Goal: Find specific page/section: Find specific page/section

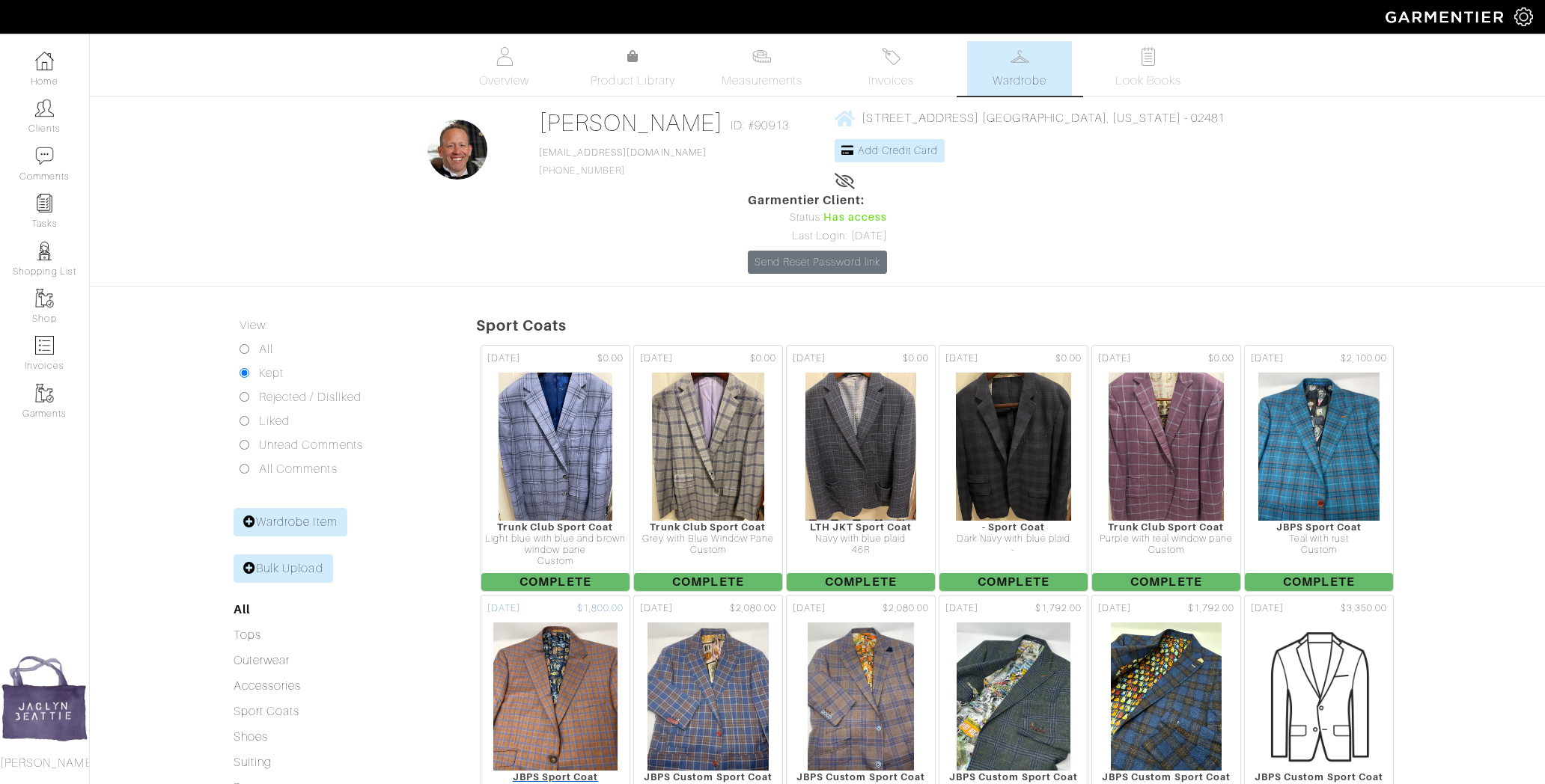
scroll to position [243, 0]
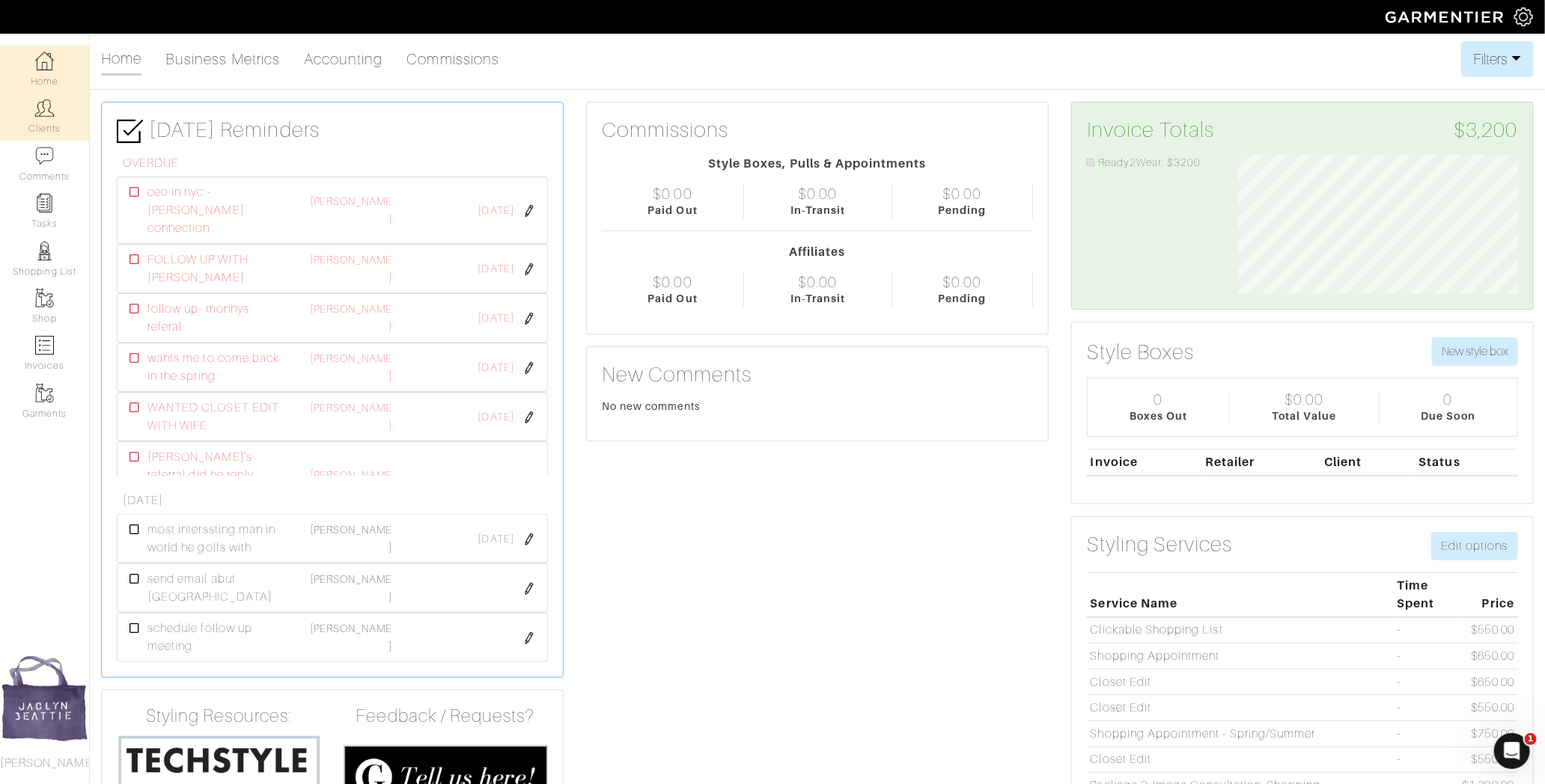
click at [34, 112] on link "Clients" at bounding box center [44, 116] width 89 height 47
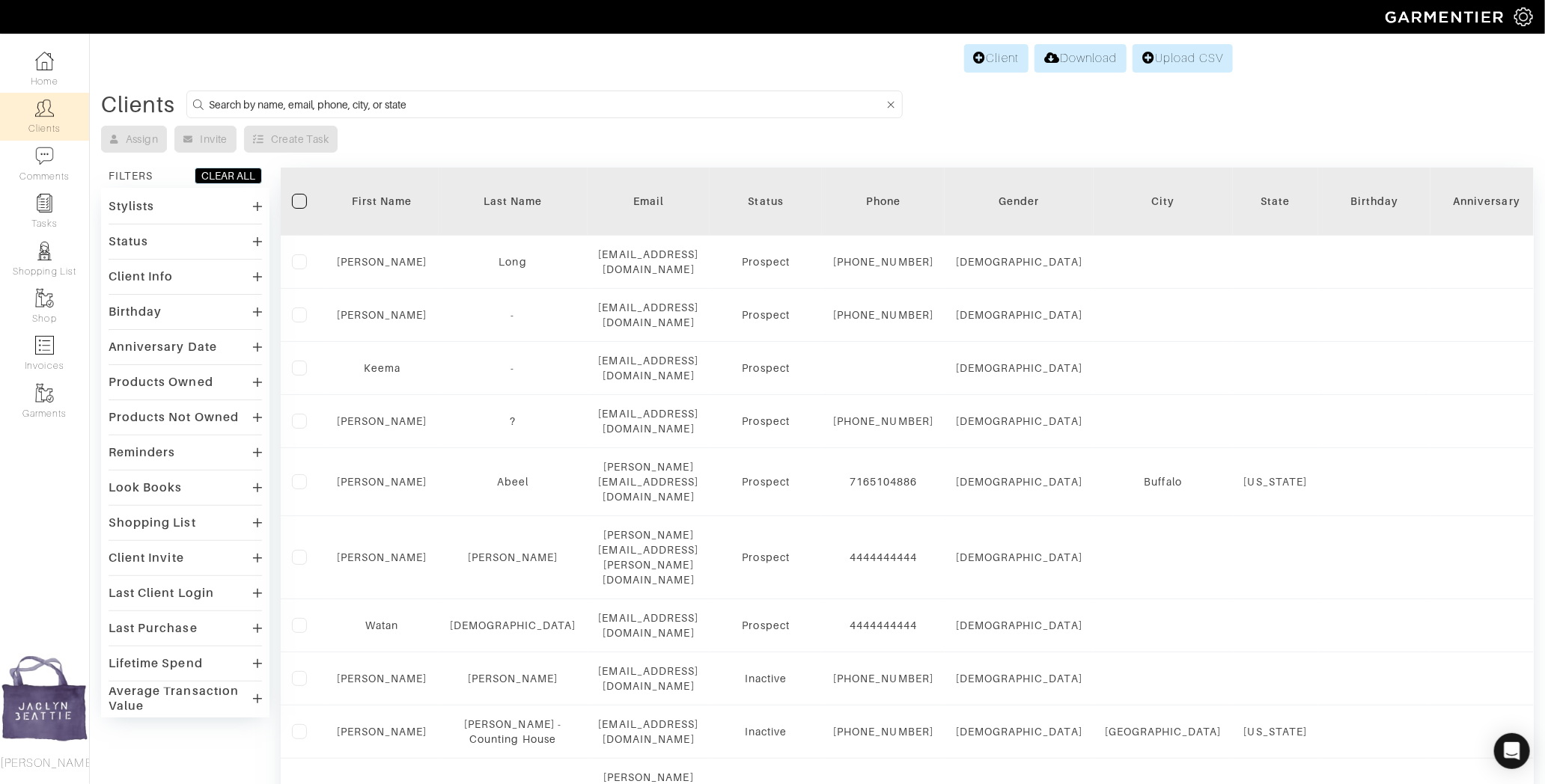
click at [314, 96] on input at bounding box center [546, 104] width 675 height 19
type input "john"
